Goal: Information Seeking & Learning: Find specific page/section

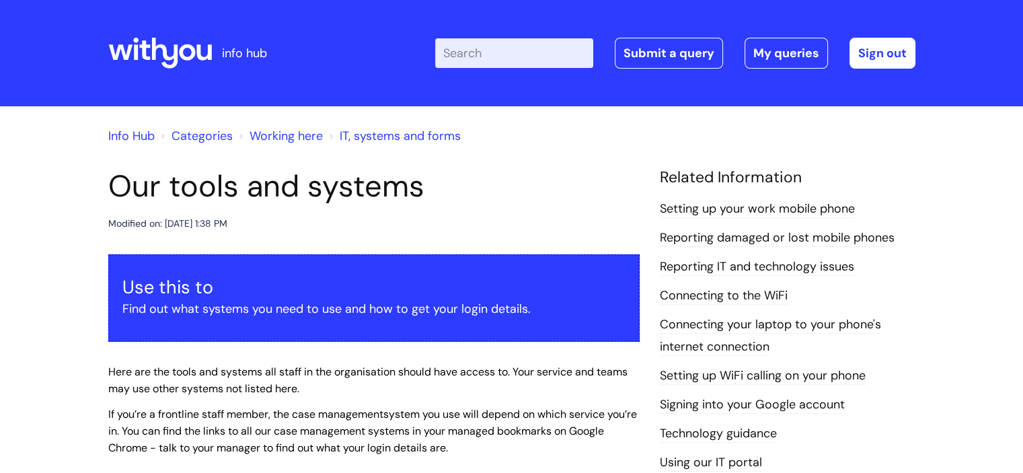
click at [471, 54] on input "Enter your search term here..." at bounding box center [514, 53] width 158 height 30
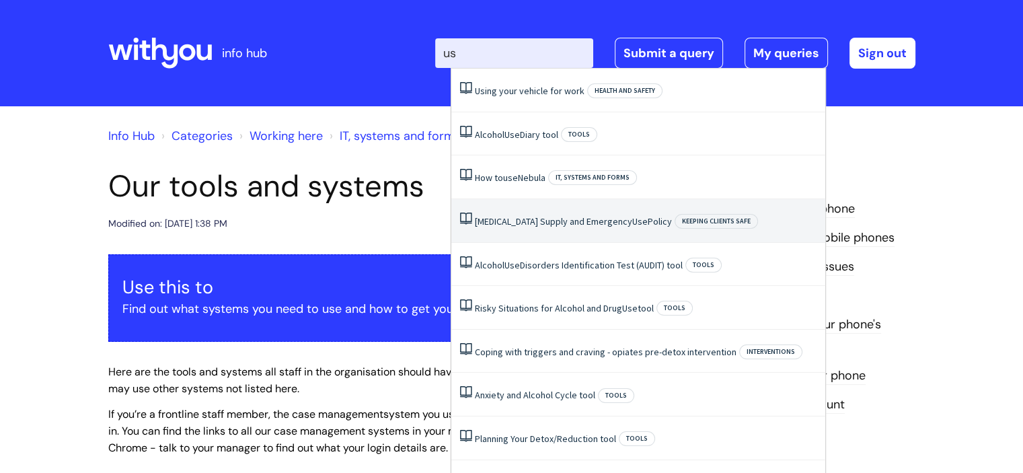
type input "u"
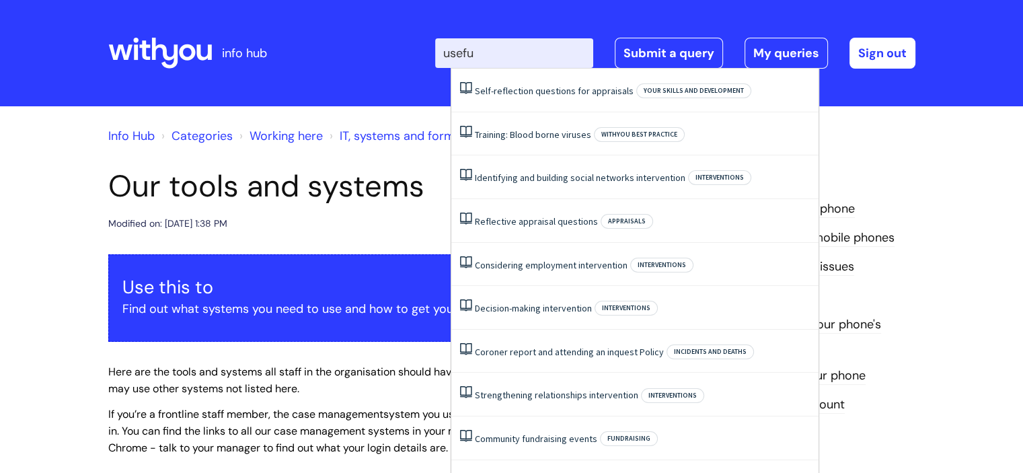
type input "usef"
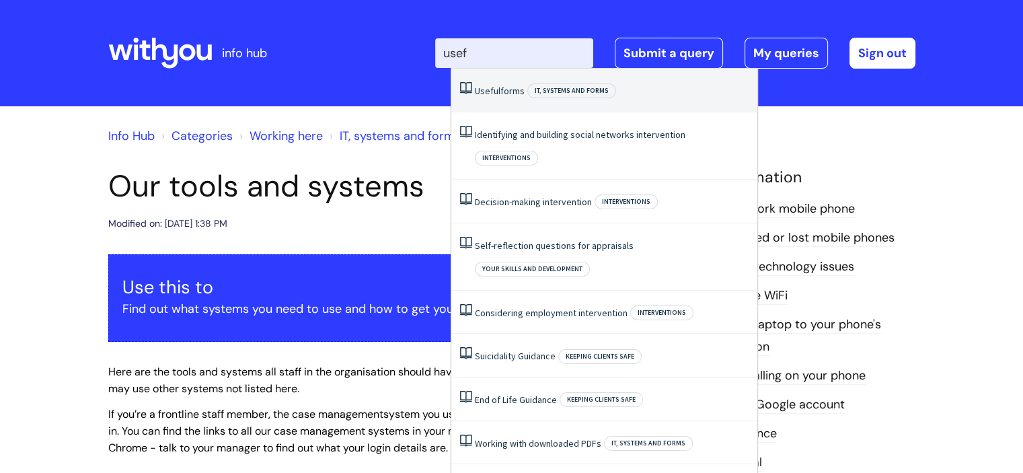
click at [527, 89] on span "IT, systems and forms" at bounding box center [571, 90] width 89 height 15
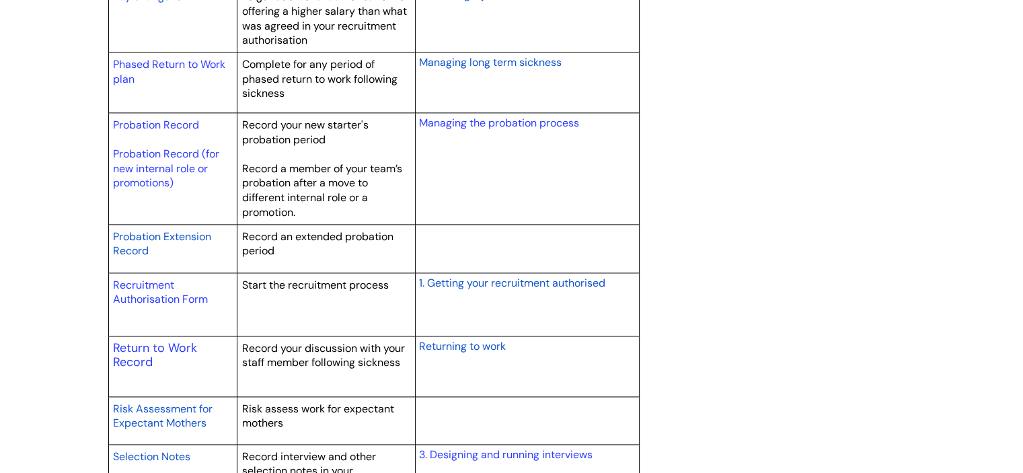
scroll to position [1884, 0]
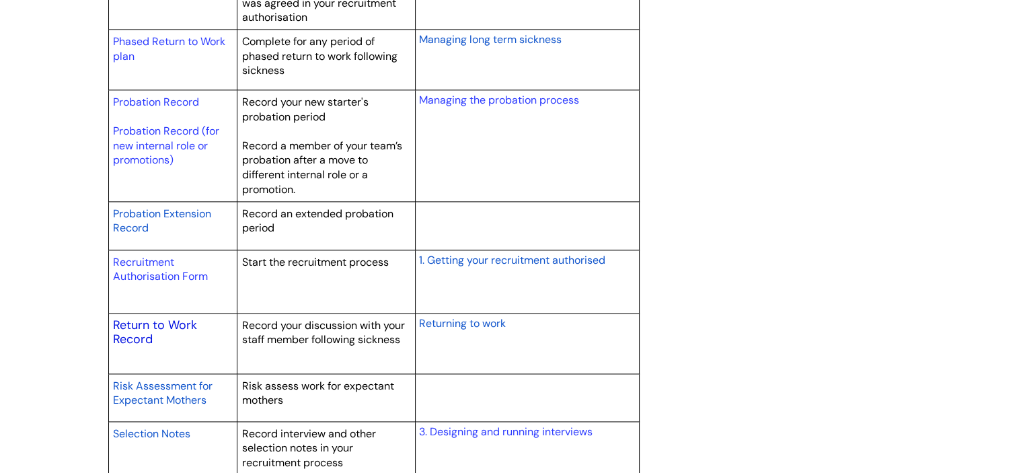
click at [172, 322] on link "Return to Work Record" at bounding box center [155, 332] width 84 height 31
